Goal: Find specific fact: Find specific fact

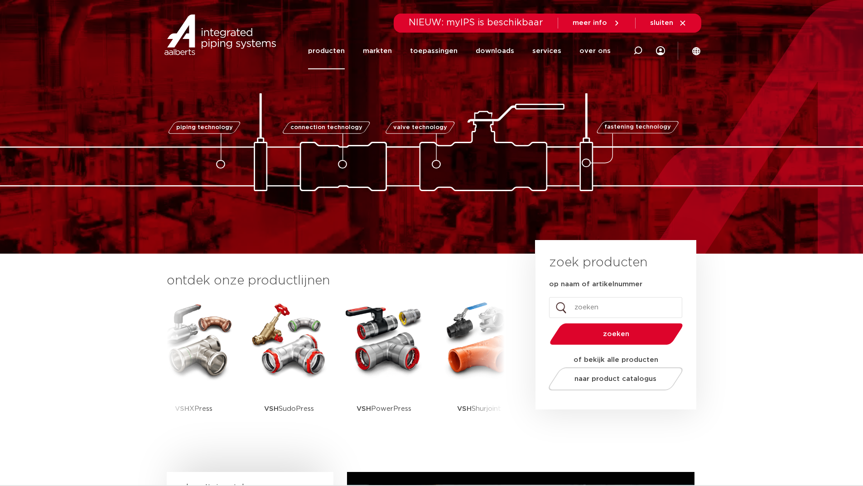
click at [340, 49] on link "producten" at bounding box center [326, 51] width 37 height 37
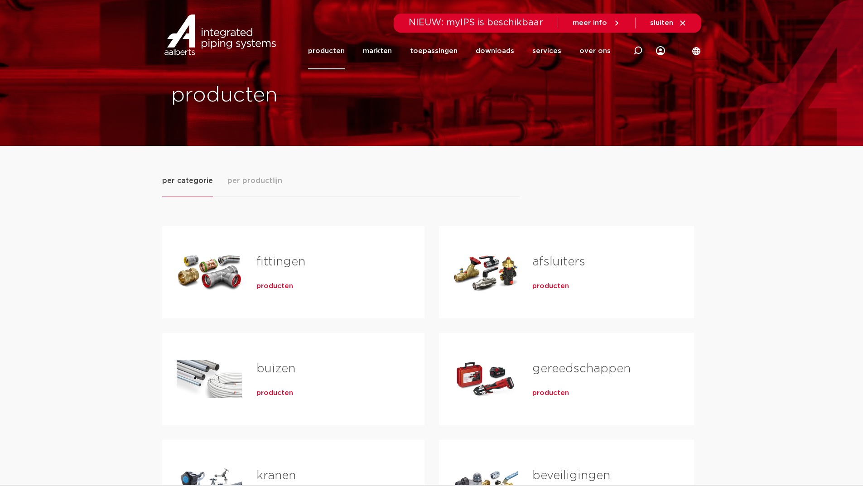
click at [265, 178] on span "per productlijn" at bounding box center [254, 180] width 55 height 11
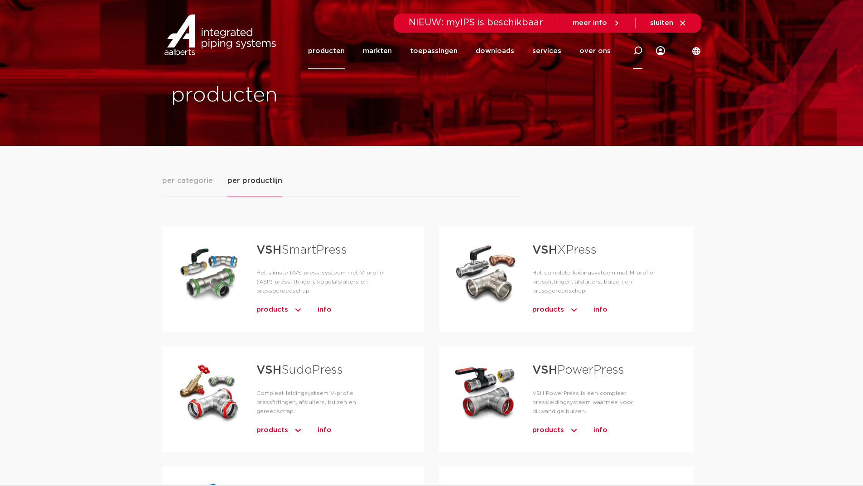
click at [638, 52] on icon at bounding box center [637, 50] width 9 height 9
paste input "0311333"
type input "0311333"
click button "Zoeken" at bounding box center [0, 0] width 0 height 0
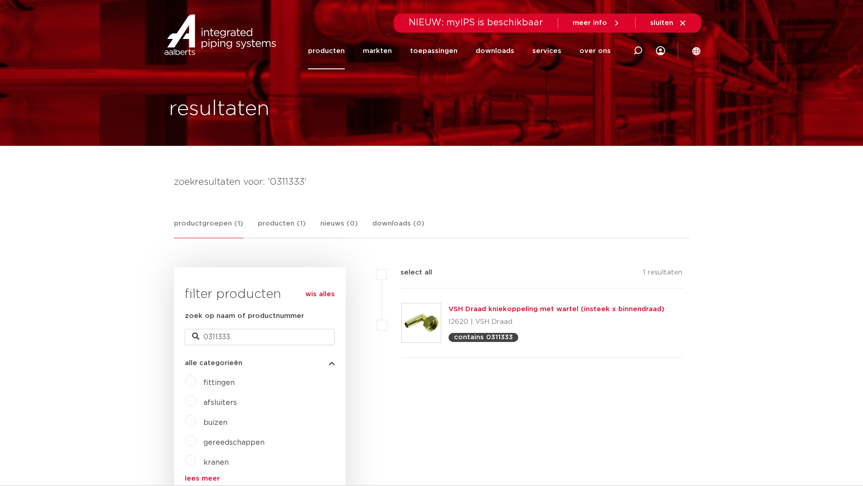
click at [474, 308] on link "VSH Draad kniekoppeling met wartel (insteek x binnendraad)" at bounding box center [556, 309] width 216 height 7
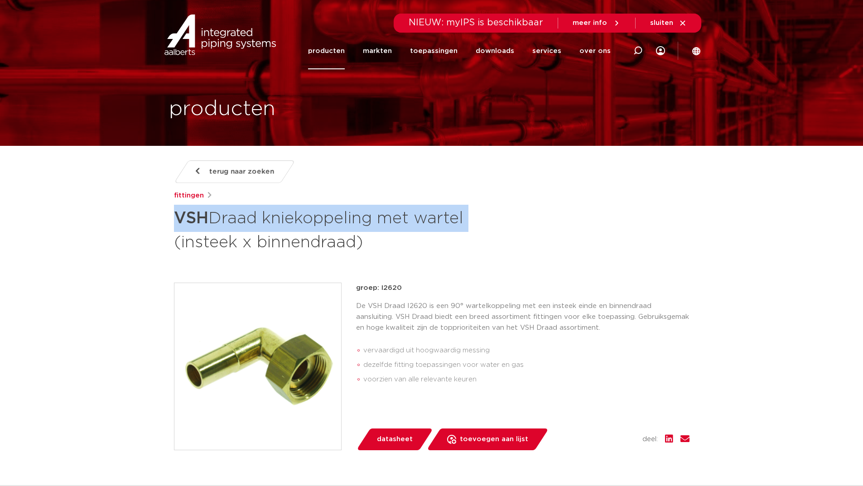
drag, startPoint x: 471, startPoint y: 225, endPoint x: 178, endPoint y: 219, distance: 293.2
click at [178, 219] on h1 "VSH Draad kniekoppeling met wartel (insteek x binnendraad)" at bounding box center [344, 229] width 340 height 49
copy h1 "VSH Draad kniekoppeling met wartel"
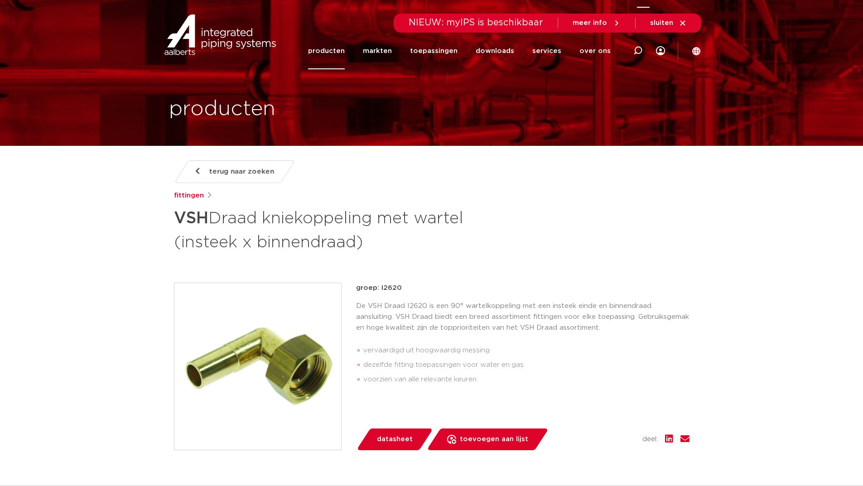
drag, startPoint x: 640, startPoint y: 38, endPoint x: 635, endPoint y: 45, distance: 9.2
click at [635, 44] on div at bounding box center [637, 50] width 9 height 37
click at [635, 45] on div at bounding box center [641, 50] width 13 height 40
click at [596, 42] on link "over ons" at bounding box center [594, 51] width 31 height 37
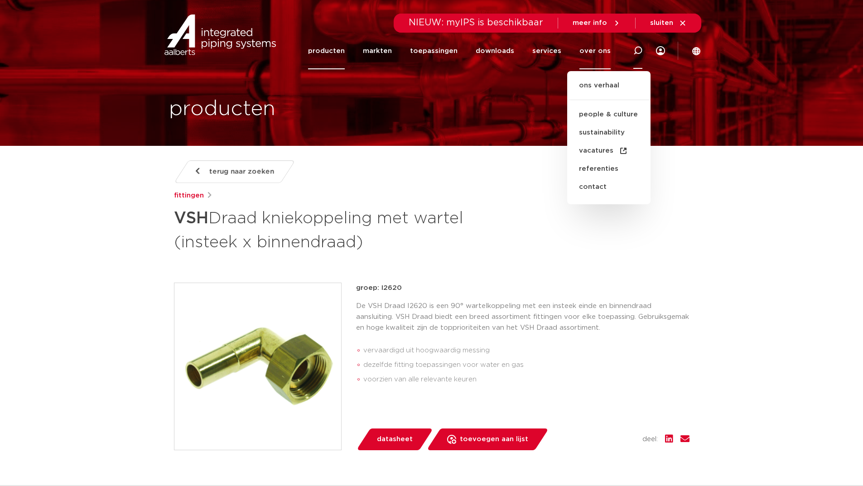
click at [636, 49] on icon at bounding box center [637, 50] width 11 height 11
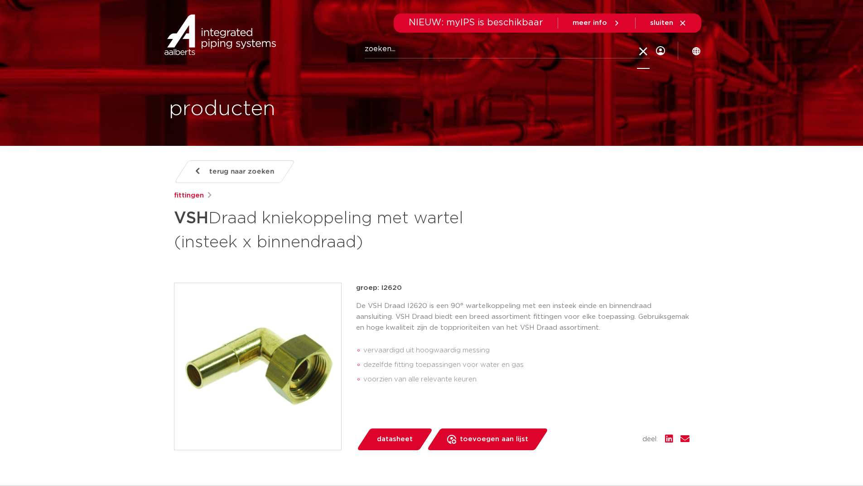
click at [641, 49] on icon at bounding box center [643, 52] width 13 height 13
click at [641, 48] on icon at bounding box center [637, 50] width 11 height 11
paste input "VSH Draad kniekoppeling met wartel"
type input "VSH Draad kniekoppeling met wartel"
click button "Zoeken" at bounding box center [0, 0] width 0 height 0
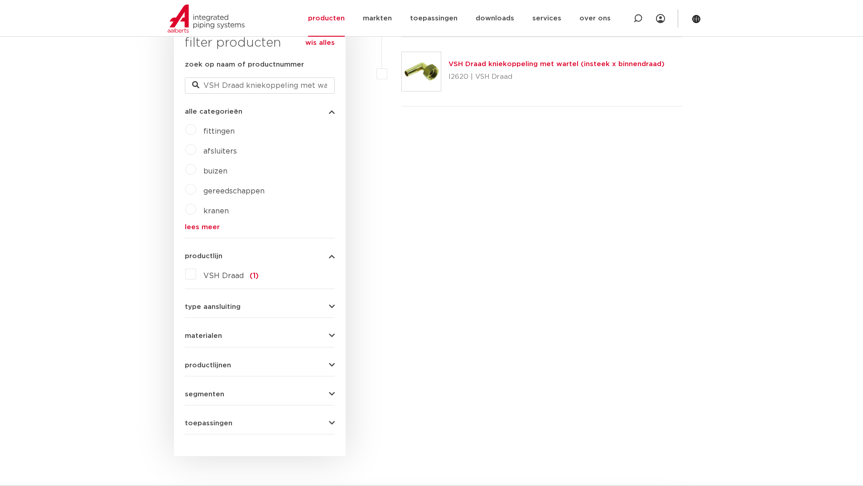
scroll to position [659, 0]
